Goal: Information Seeking & Learning: Learn about a topic

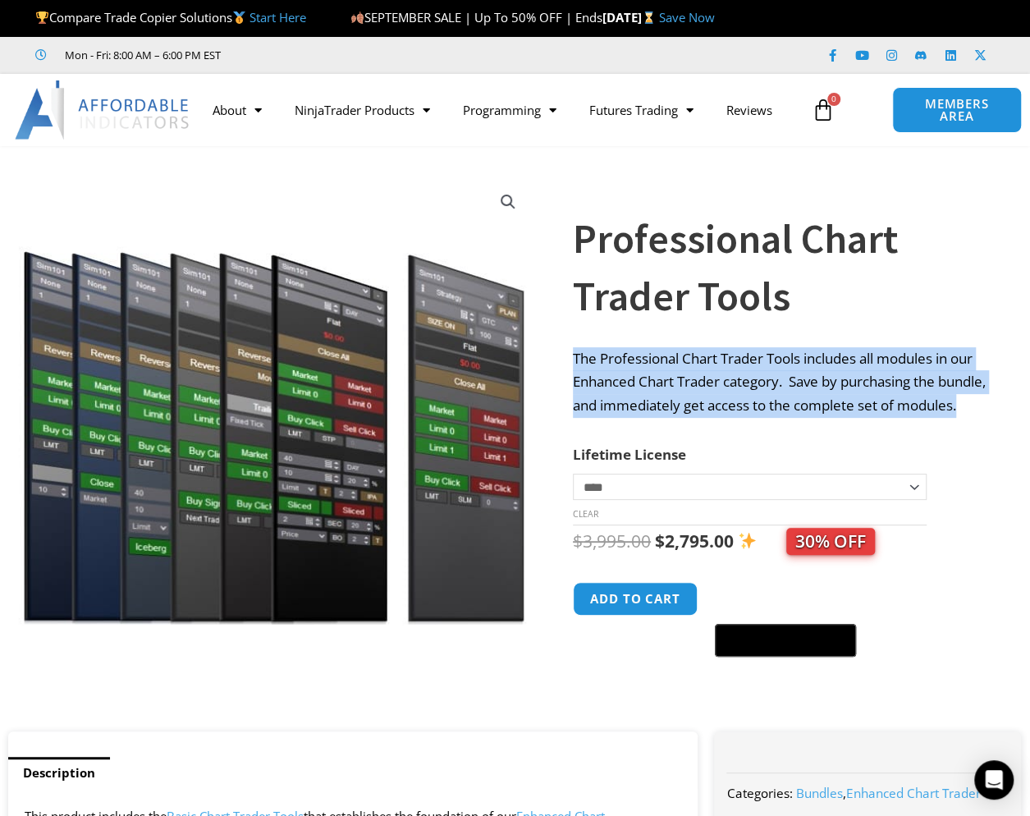
drag, startPoint x: 576, startPoint y: 345, endPoint x: 944, endPoint y: 418, distance: 375.0
click at [944, 418] on p "The Professional Chart Trader Tools includes all modules in our Enhanced Chart …" at bounding box center [781, 382] width 416 height 71
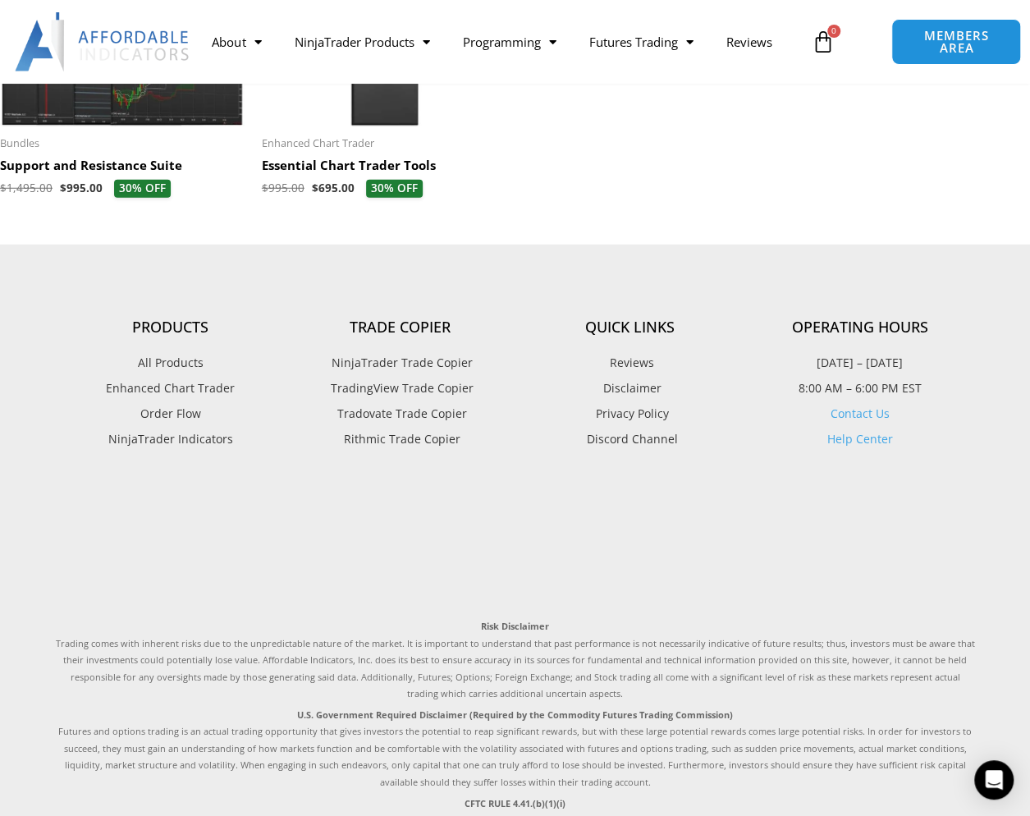
scroll to position [1888, 0]
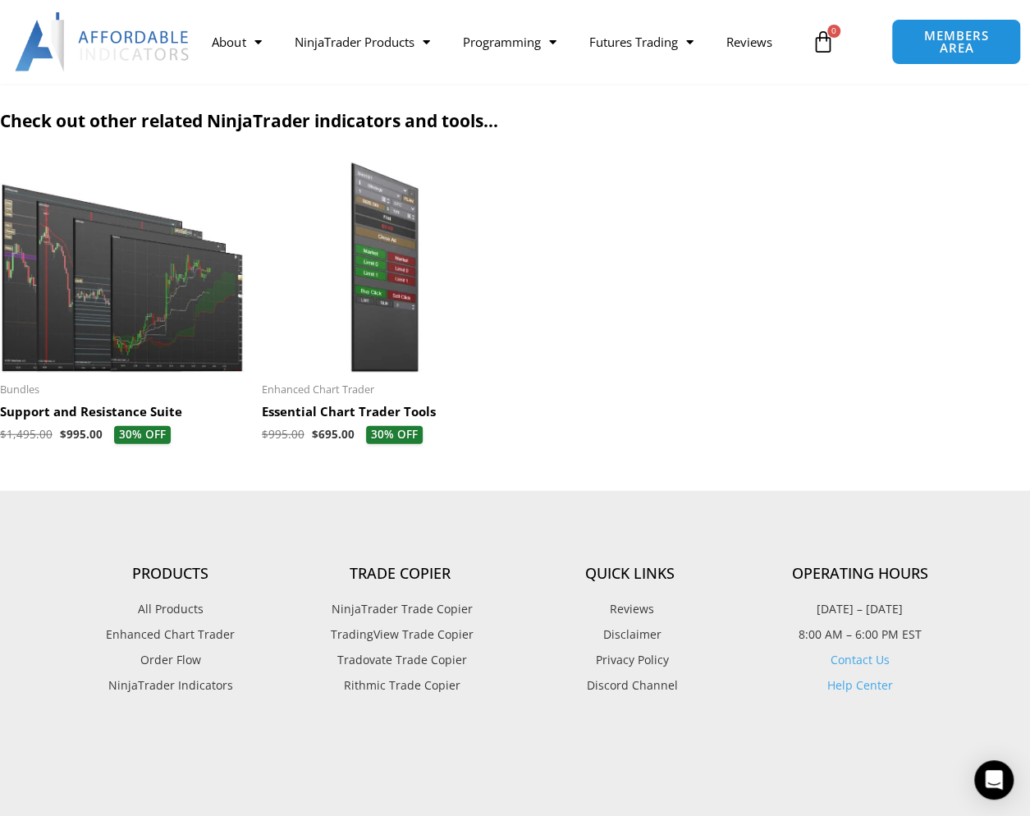
click at [360, 420] on h2 "Essential Chart Trader Tools" at bounding box center [384, 412] width 245 height 16
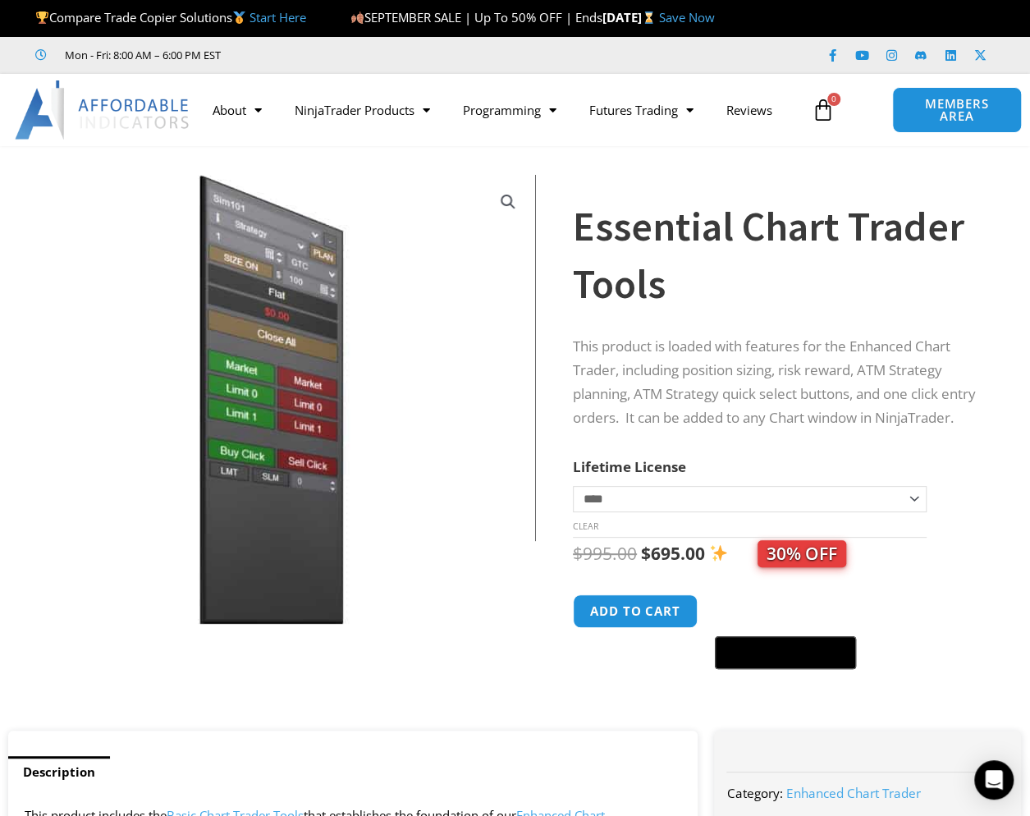
click at [489, 385] on img at bounding box center [271, 399] width 528 height 454
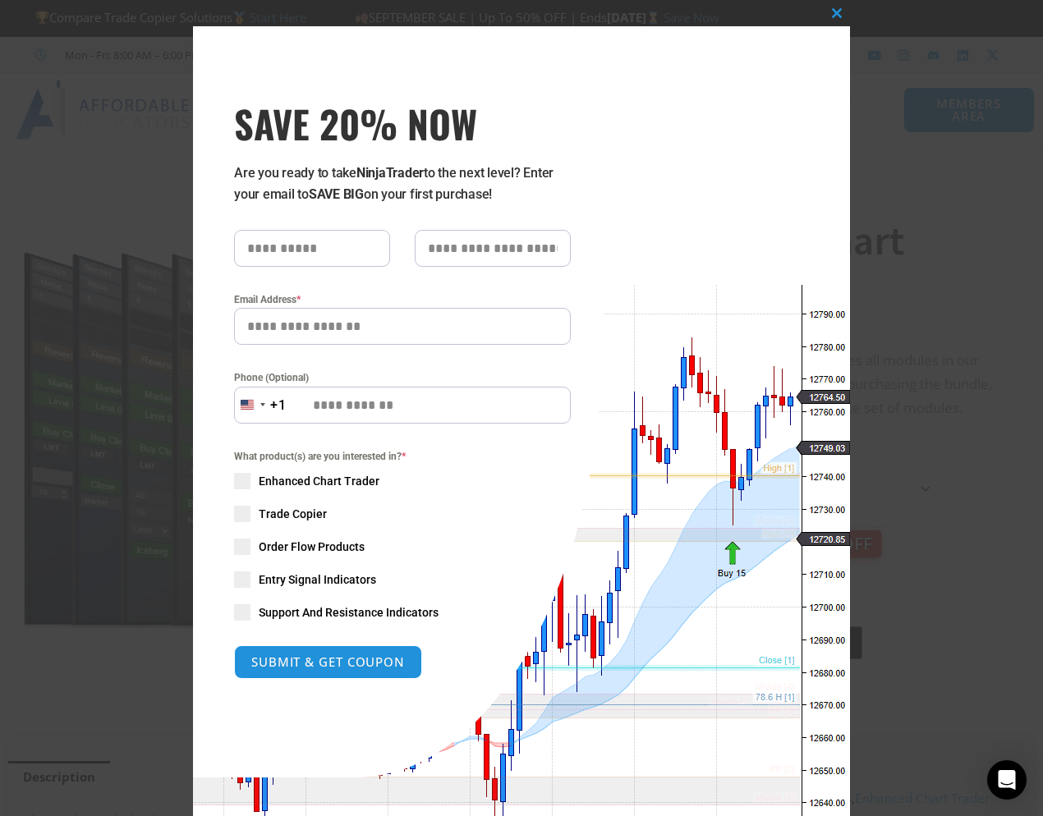
click at [947, 319] on div "Close this module SAVE 20% NOW Are you ready to take NinjaTrader to the next le…" at bounding box center [521, 408] width 1043 height 816
